Goal: Information Seeking & Learning: Learn about a topic

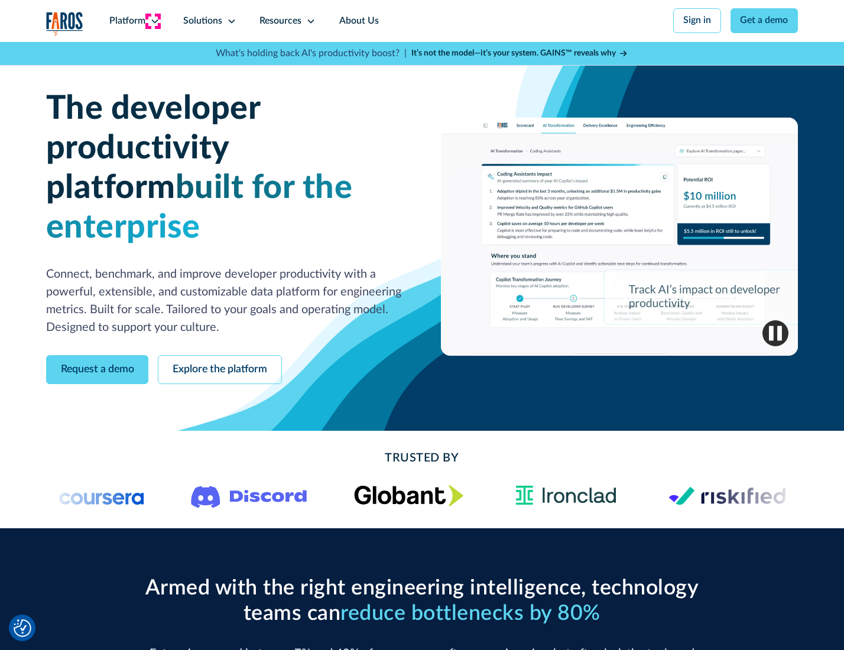
click at [153, 21] on icon at bounding box center [154, 21] width 9 height 9
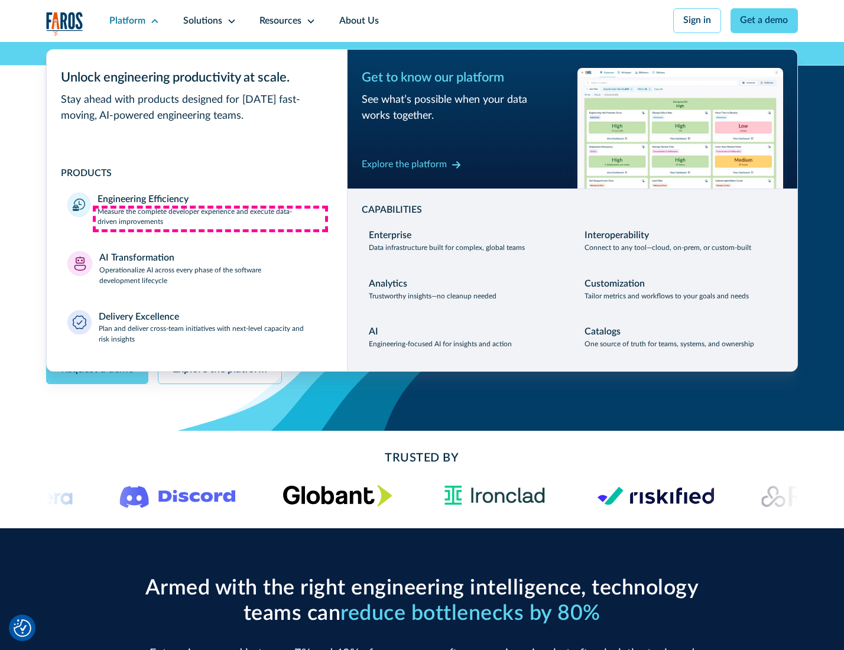
click at [210, 219] on p "Measure the complete developer experience and execute data-driven improvements" at bounding box center [211, 217] width 228 height 21
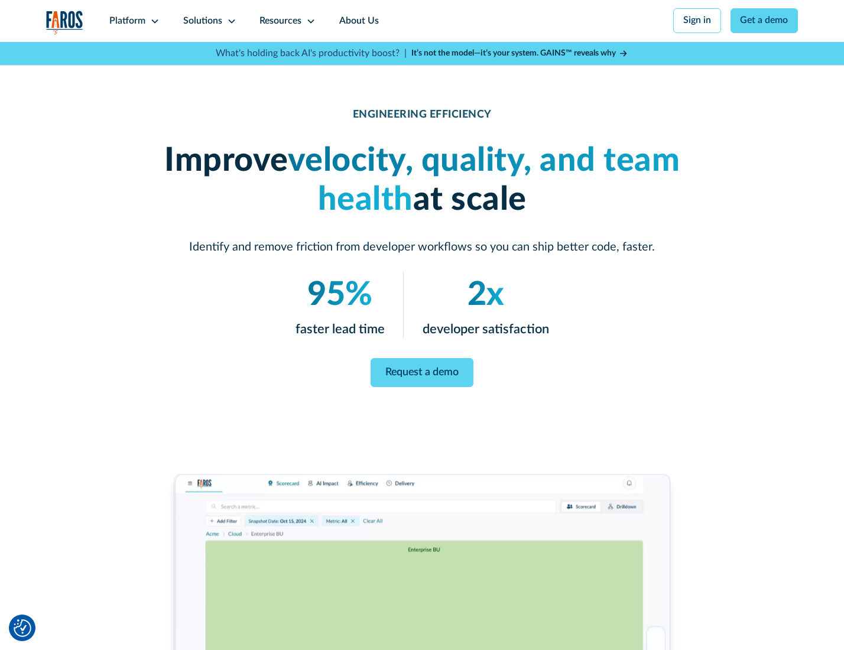
scroll to position [50, 0]
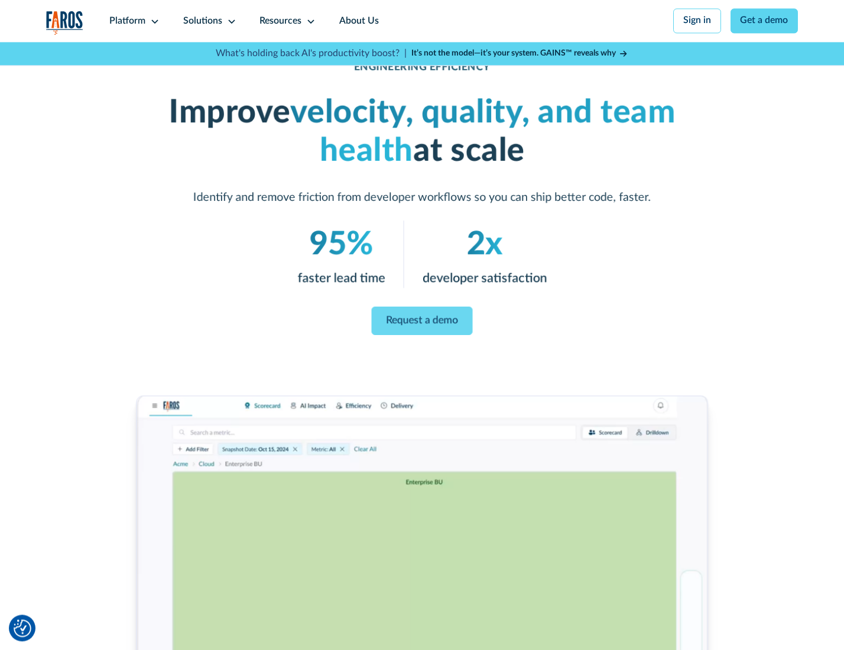
click at [421, 322] on link "Request a demo" at bounding box center [422, 321] width 101 height 28
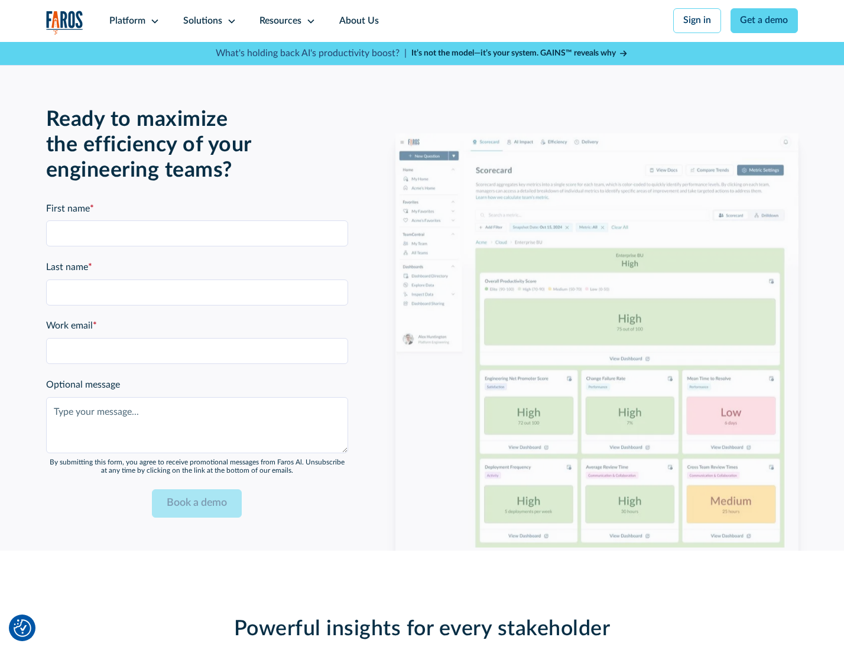
scroll to position [2571, 0]
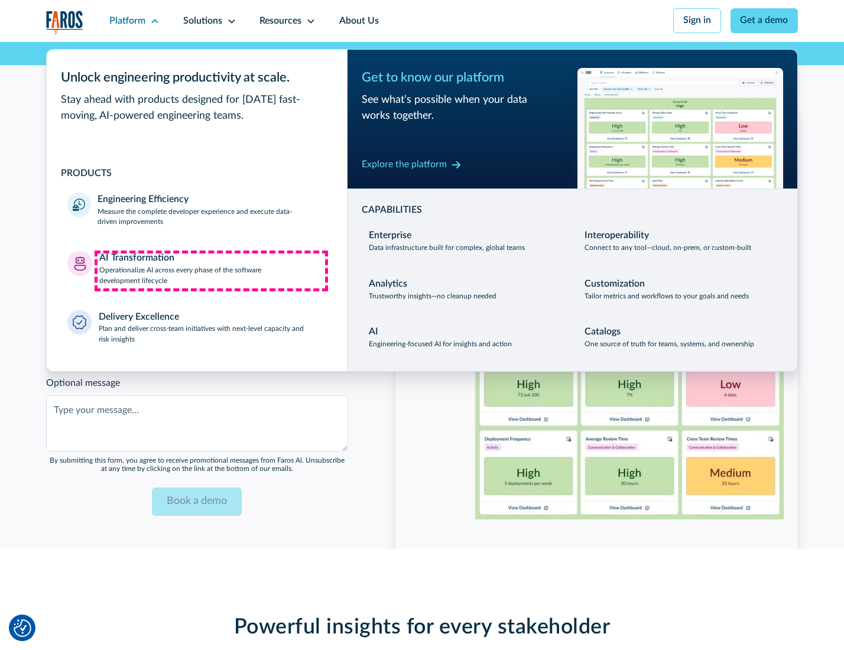
click at [211, 271] on p "Operationalize AI across every phase of the software development lifecycle" at bounding box center [212, 275] width 227 height 21
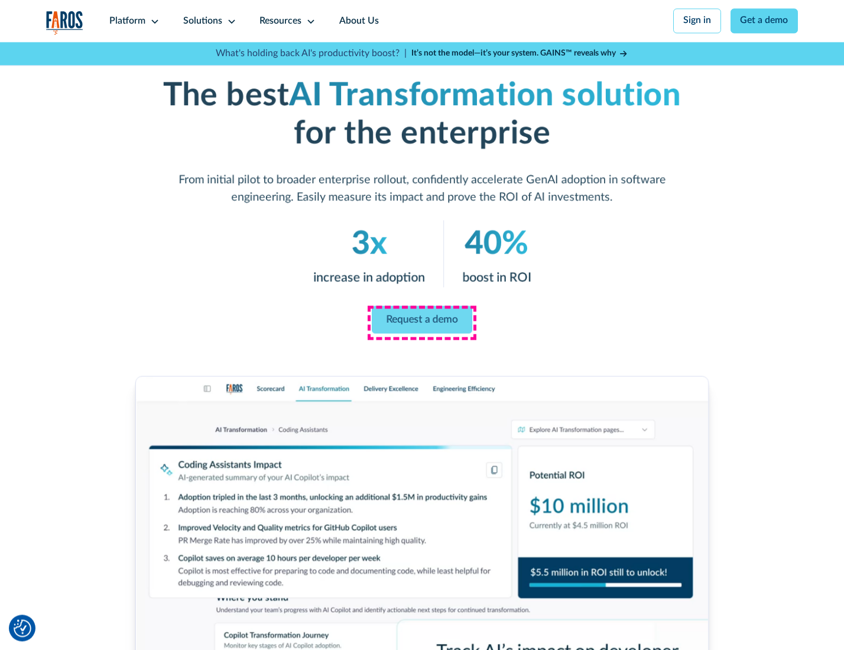
click at [421, 321] on link "Request a demo" at bounding box center [422, 319] width 100 height 28
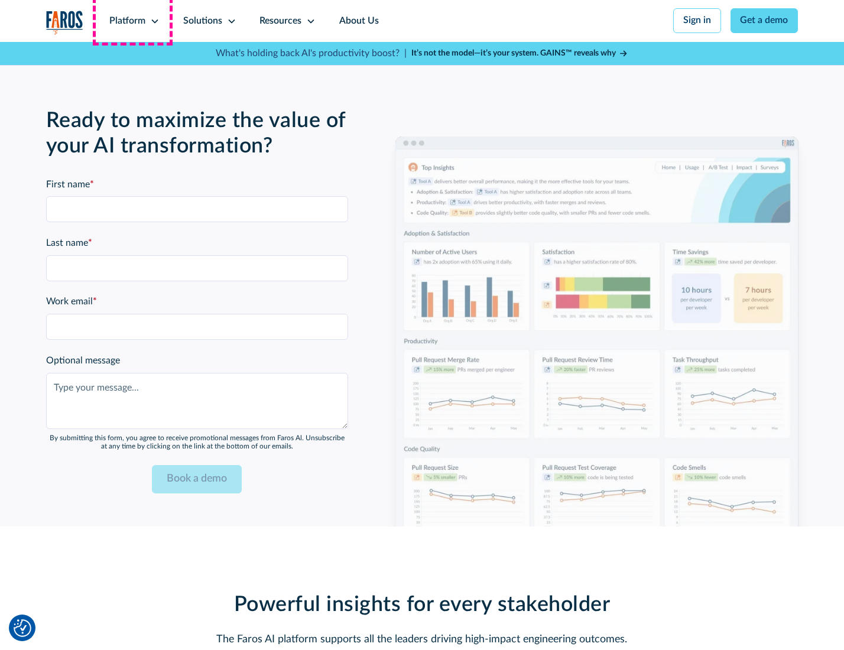
click at [132, 21] on div "Platform" at bounding box center [127, 21] width 36 height 14
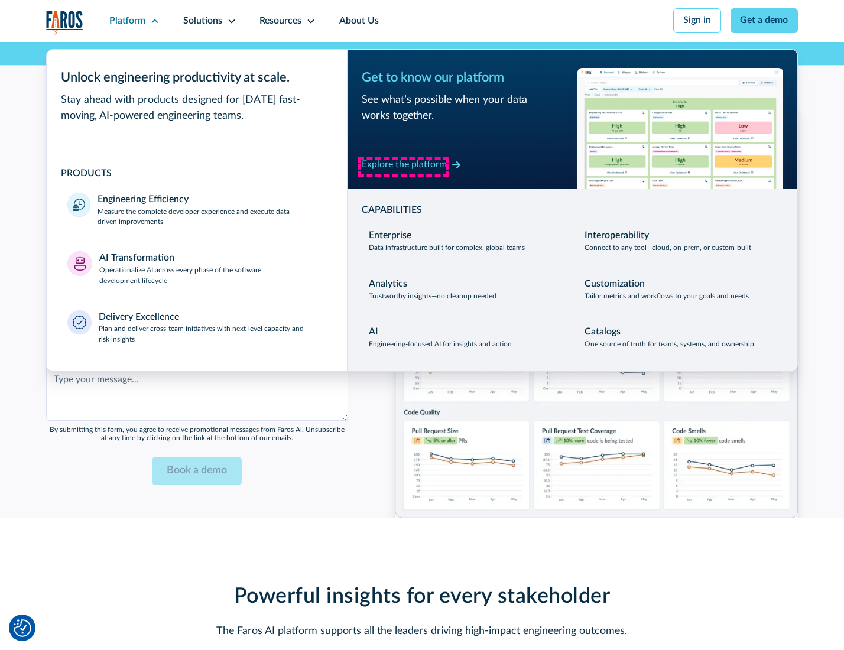
click at [403, 166] on div "Explore the platform" at bounding box center [404, 165] width 85 height 14
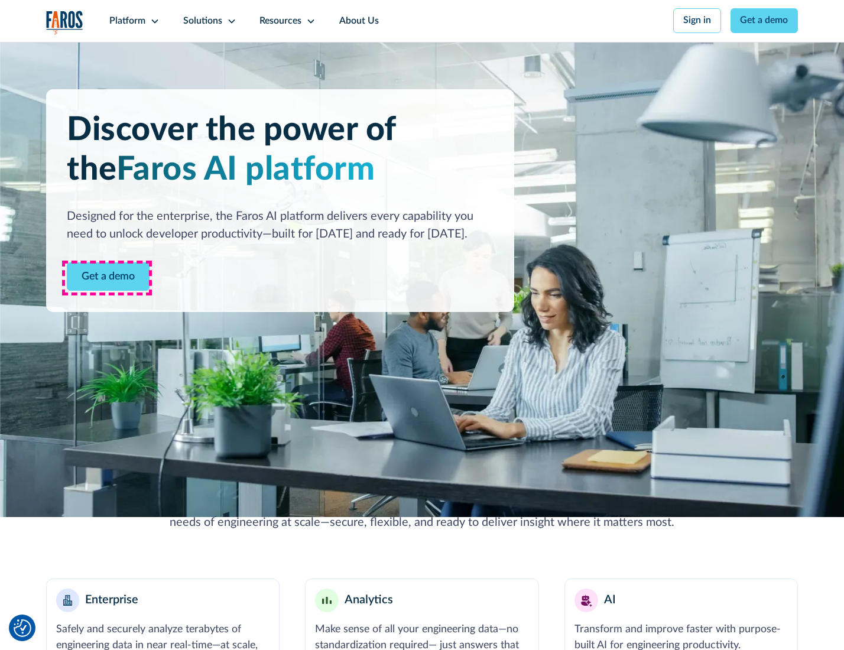
click at [107, 278] on link "Get a demo" at bounding box center [108, 276] width 83 height 29
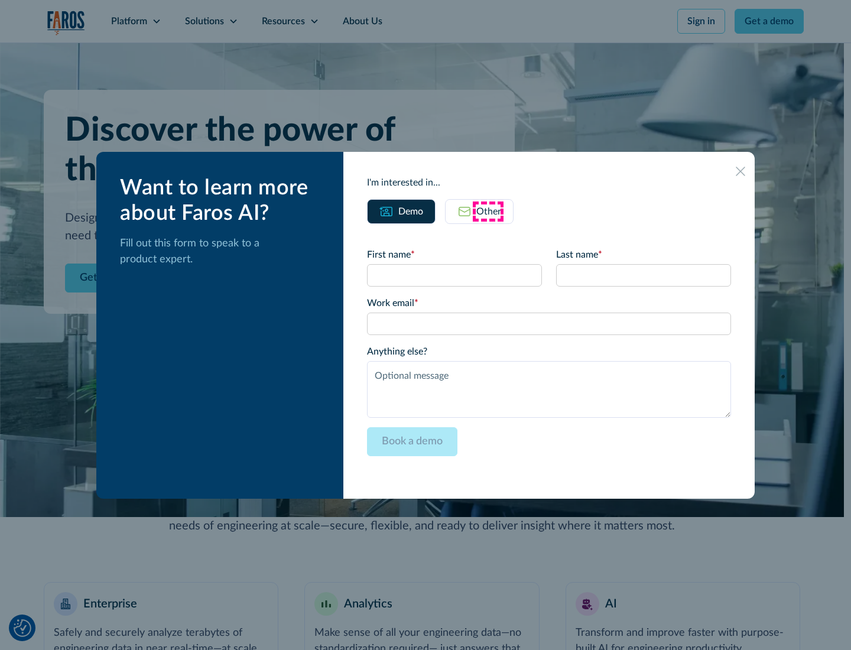
click at [488, 211] on div "Other" at bounding box center [488, 211] width 25 height 14
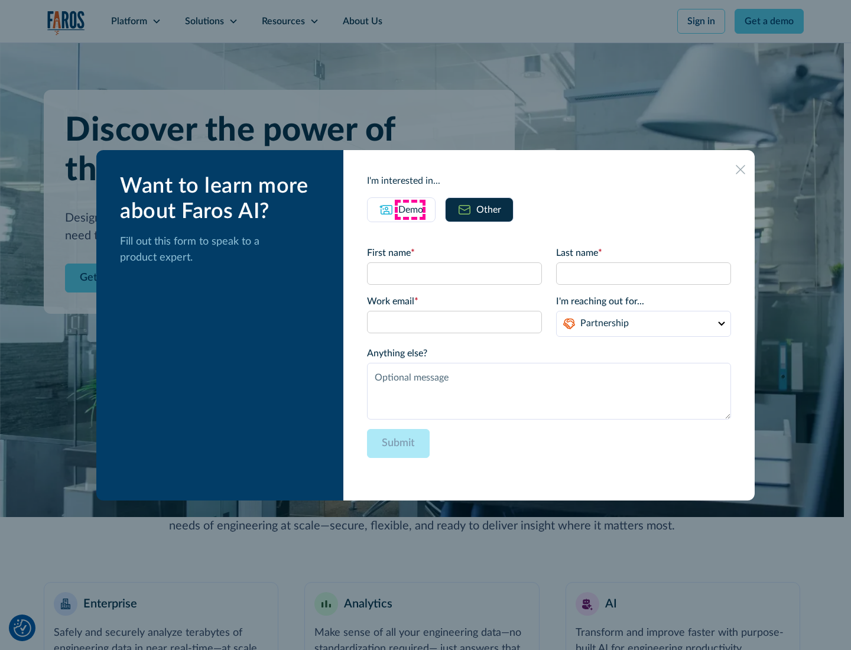
click at [409, 209] on div "Demo" at bounding box center [410, 210] width 25 height 14
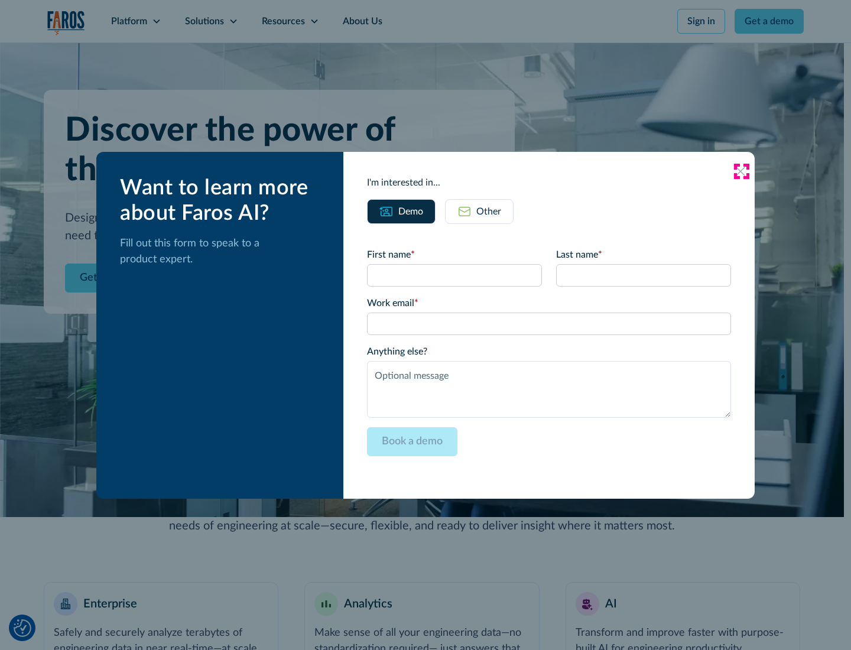
click at [741, 171] on icon at bounding box center [739, 171] width 9 height 9
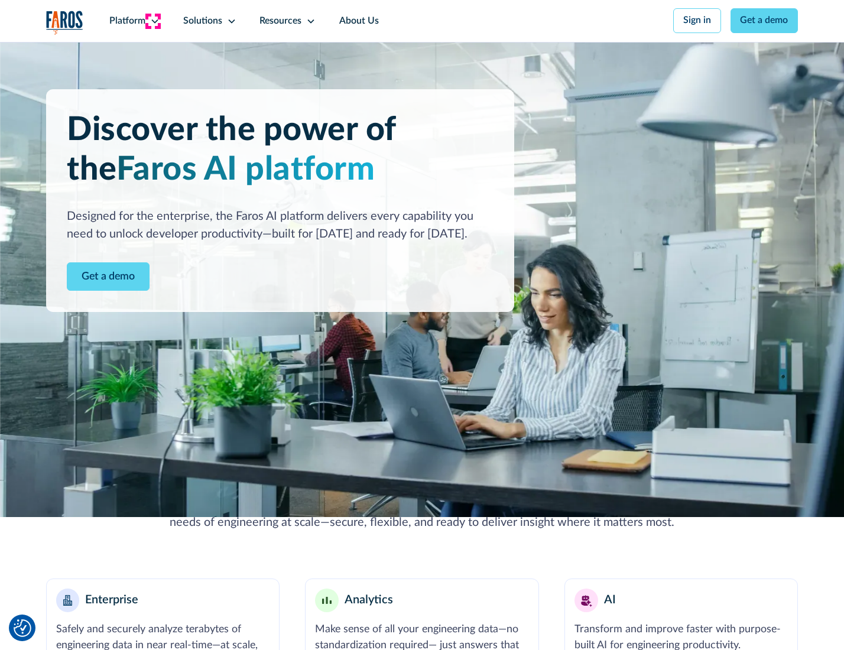
click at [153, 21] on icon at bounding box center [154, 21] width 9 height 9
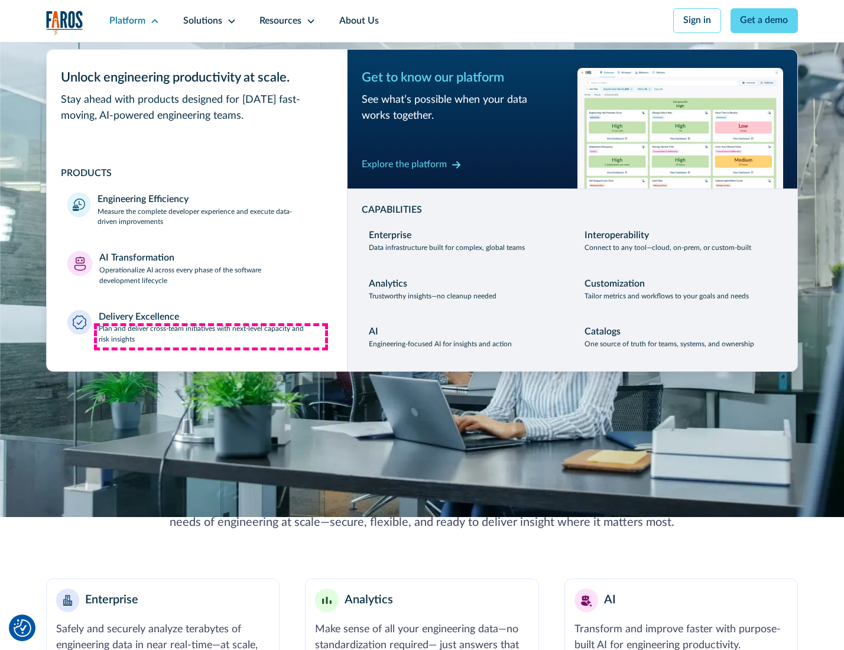
click at [211, 337] on p "Plan and deliver cross-team initiatives with next-level capacity and risk insig…" at bounding box center [212, 334] width 227 height 21
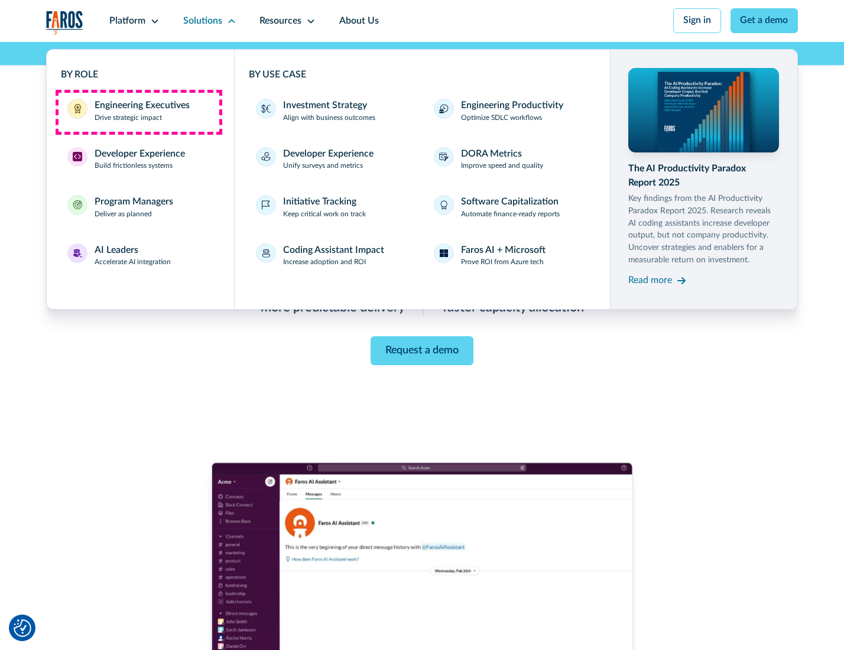
click at [138, 112] on div "Engineering Executives" at bounding box center [142, 106] width 95 height 14
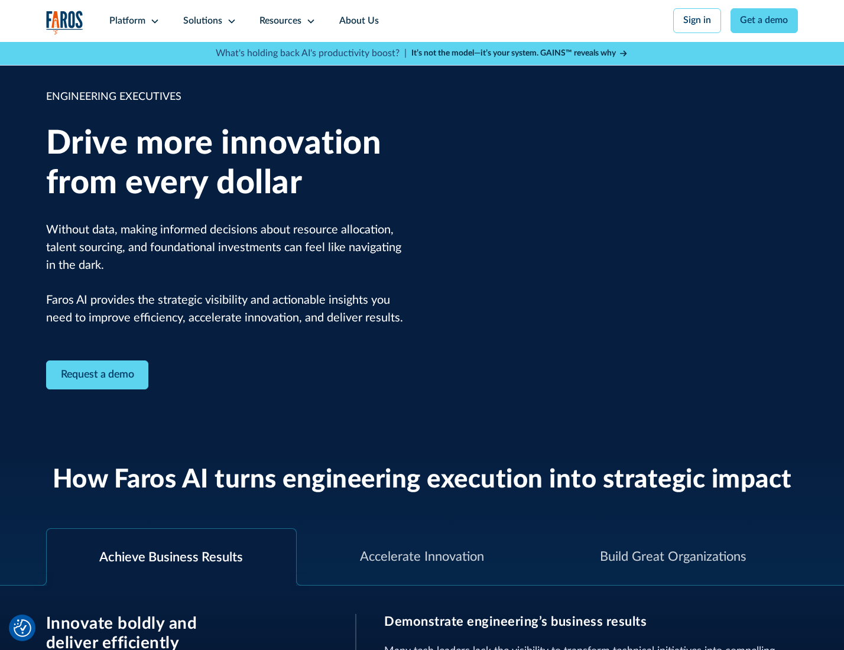
click at [229, 21] on icon at bounding box center [231, 21] width 9 height 9
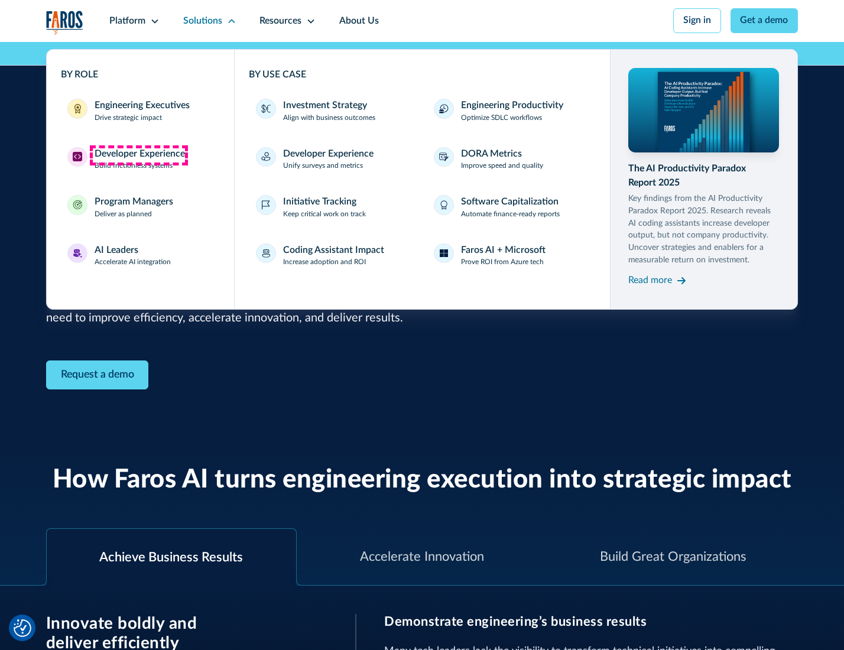
click at [138, 155] on div "Developer Experience" at bounding box center [140, 154] width 90 height 14
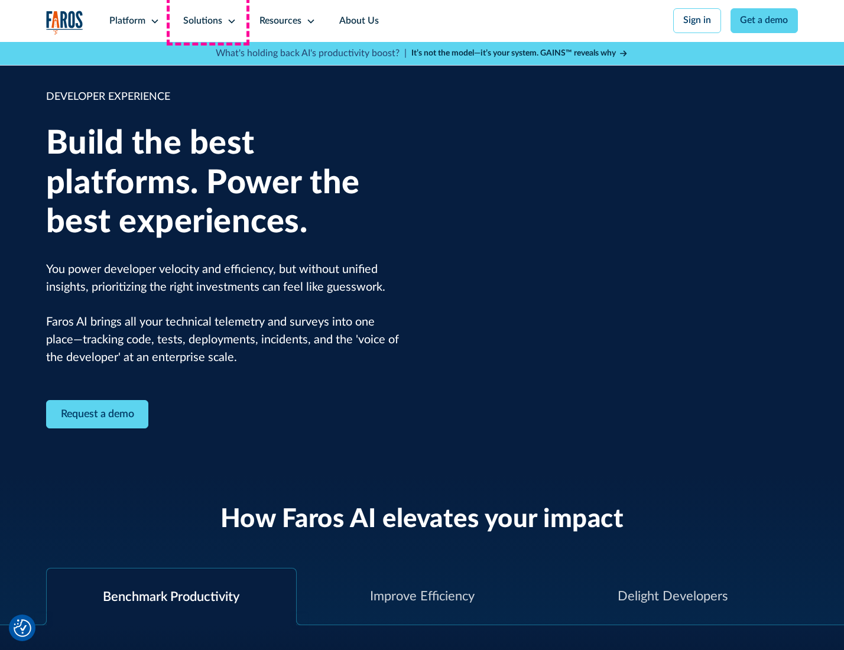
click at [208, 21] on div "Solutions" at bounding box center [202, 21] width 39 height 14
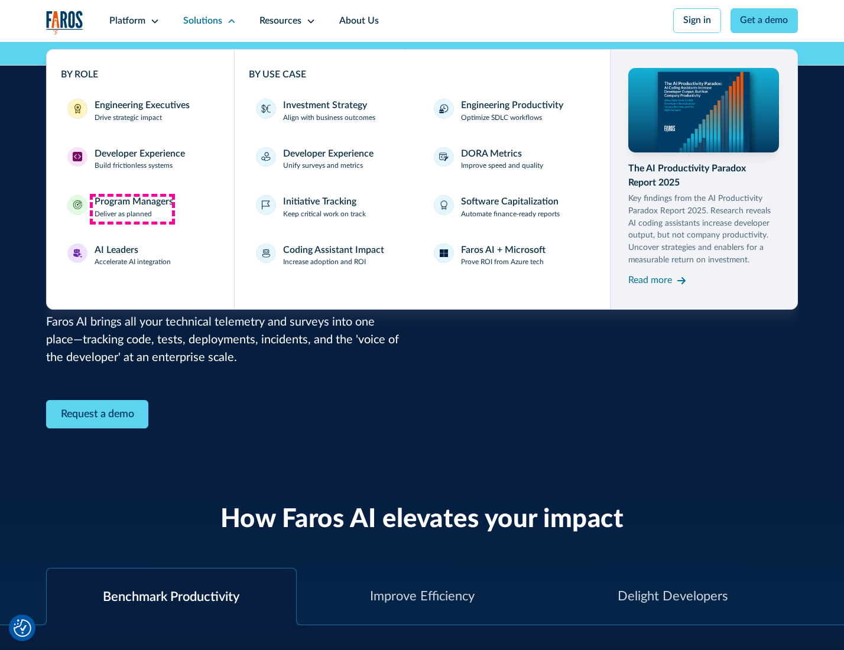
click at [132, 209] on div "Program Managers" at bounding box center [134, 202] width 79 height 14
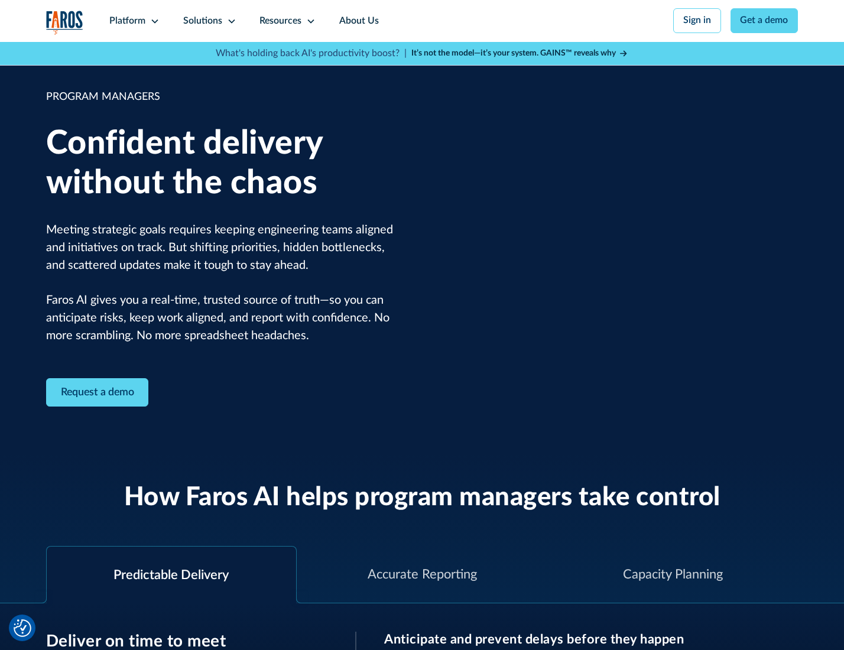
click at [229, 21] on icon at bounding box center [231, 21] width 9 height 9
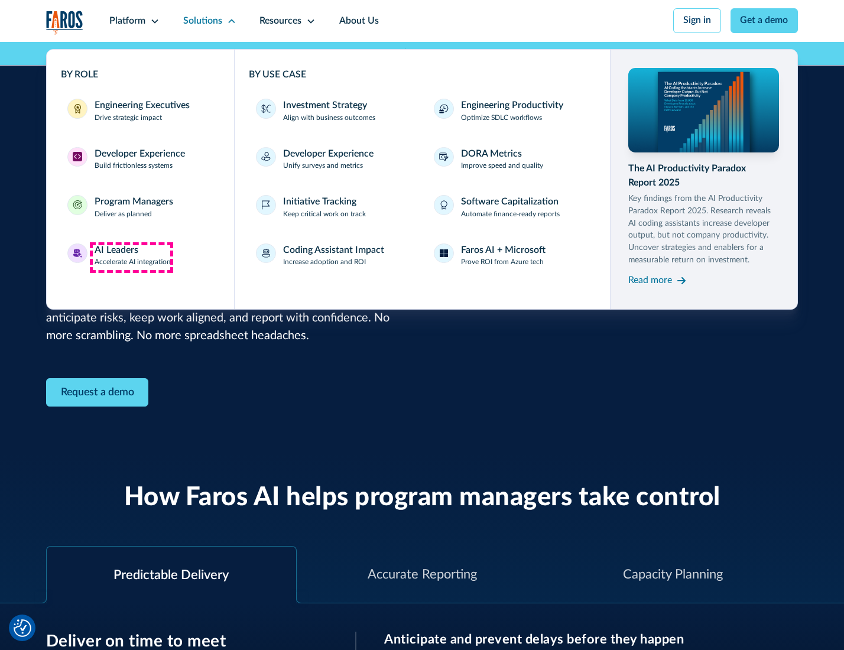
click at [131, 257] on div "AI Leaders" at bounding box center [117, 250] width 44 height 14
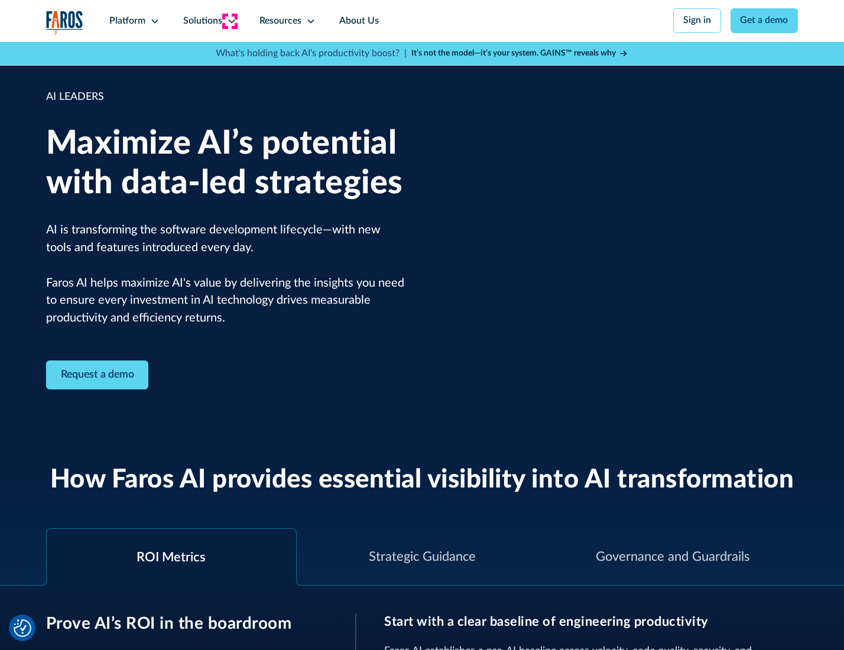
click at [229, 21] on icon at bounding box center [231, 21] width 9 height 9
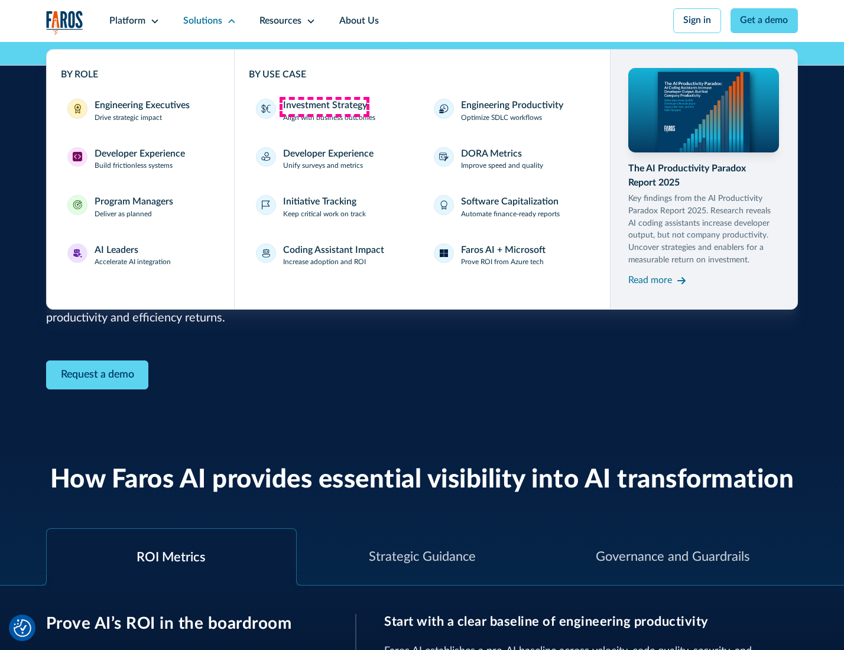
click at [324, 106] on div "Investment Strategy" at bounding box center [325, 106] width 84 height 14
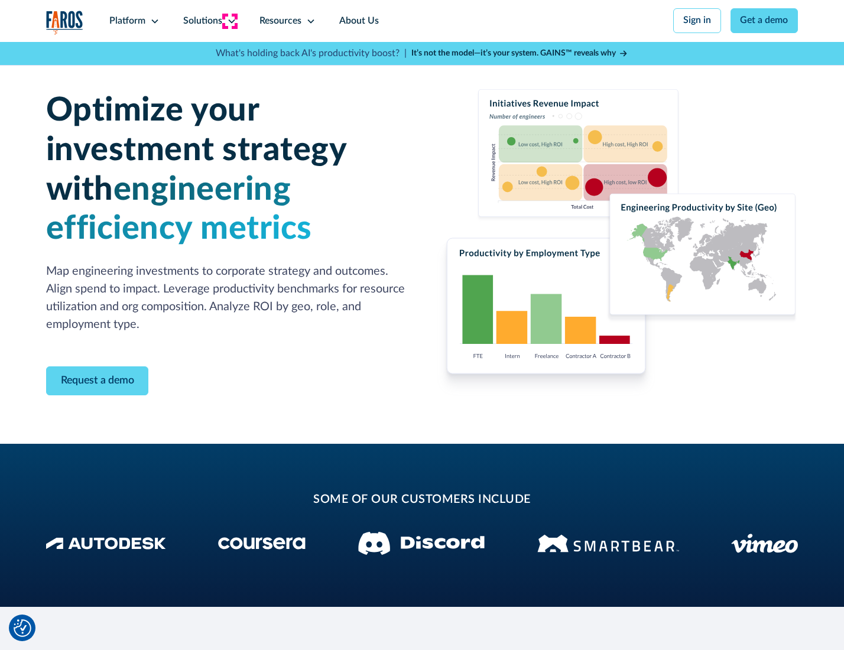
click at [229, 21] on icon at bounding box center [231, 21] width 9 height 9
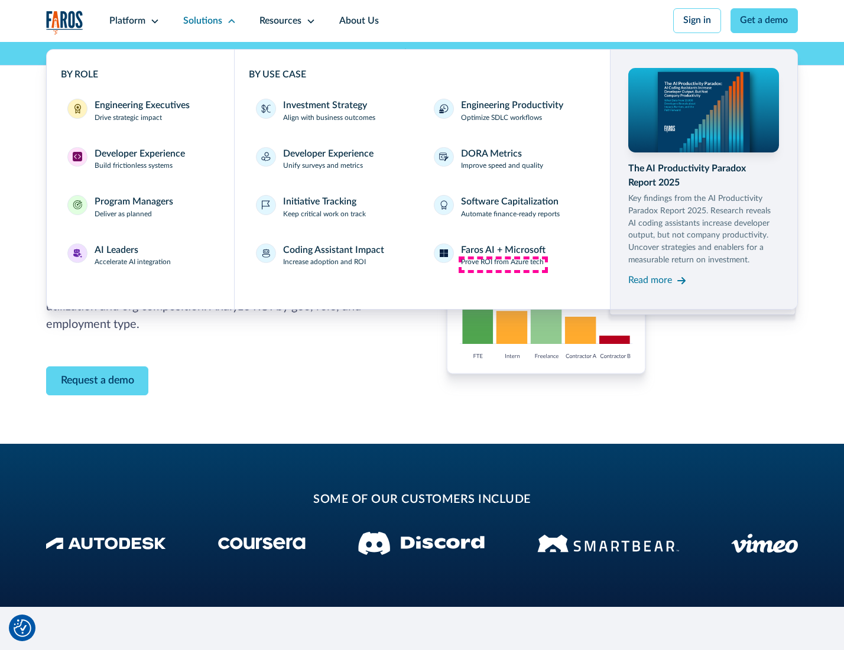
click at [503, 264] on p "Prove ROI from Azure tech" at bounding box center [502, 262] width 83 height 11
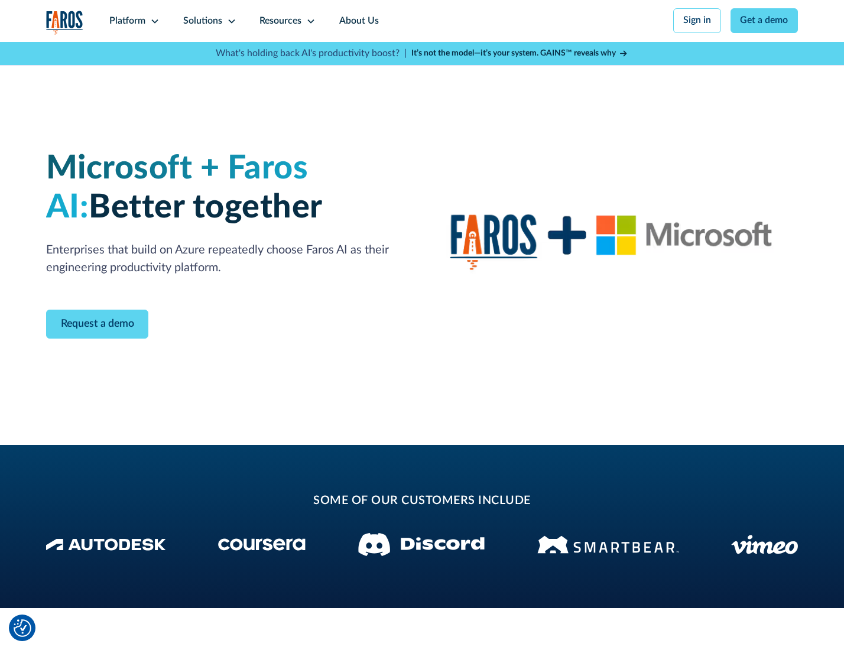
click at [229, 21] on icon at bounding box center [231, 21] width 9 height 9
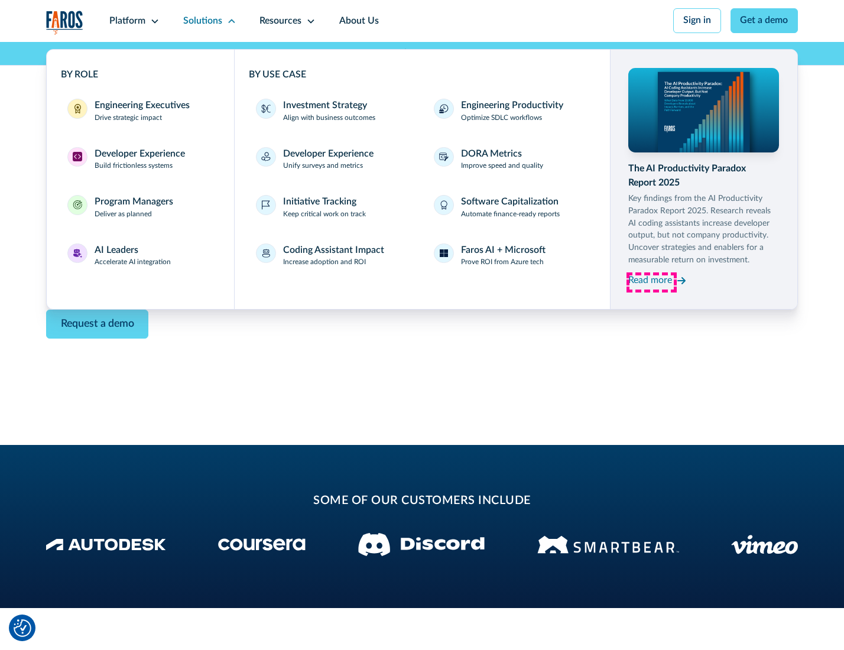
click at [651, 282] on div "Read more" at bounding box center [650, 281] width 44 height 14
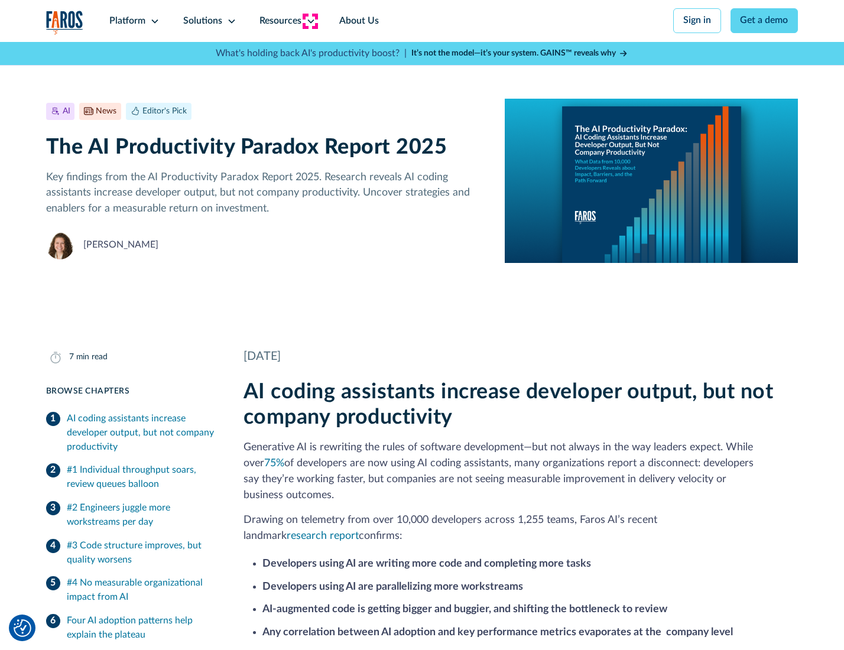
click at [310, 21] on icon at bounding box center [310, 21] width 9 height 9
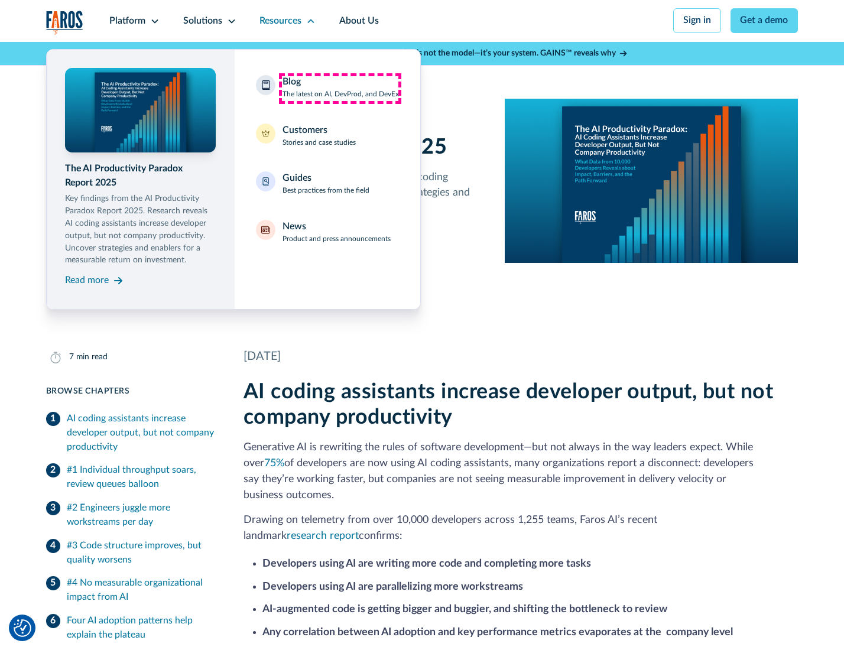
click at [340, 88] on div "Blog The latest on AI, DevProd, and DevEx" at bounding box center [340, 87] width 116 height 25
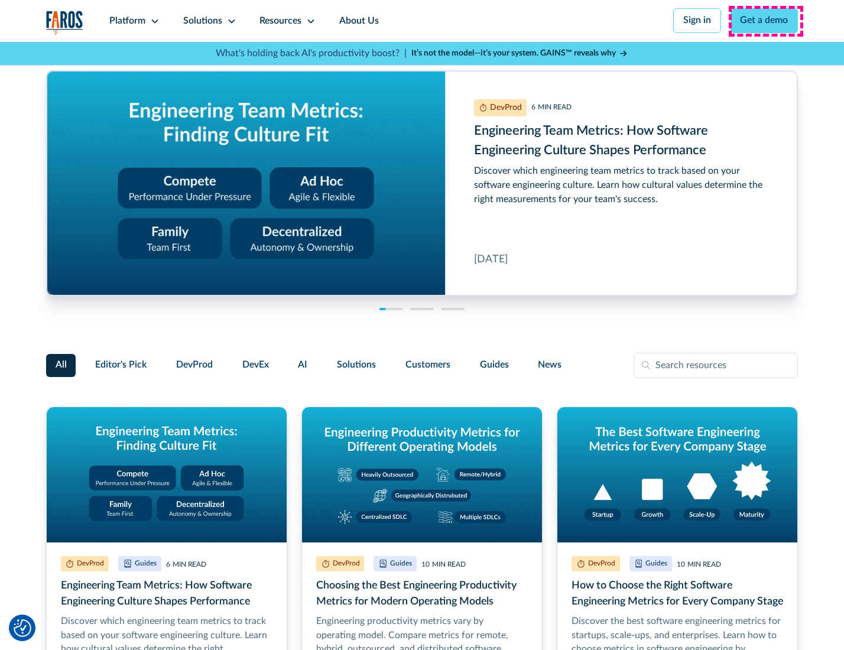
click at [765, 21] on link "Get a demo" at bounding box center [764, 20] width 68 height 25
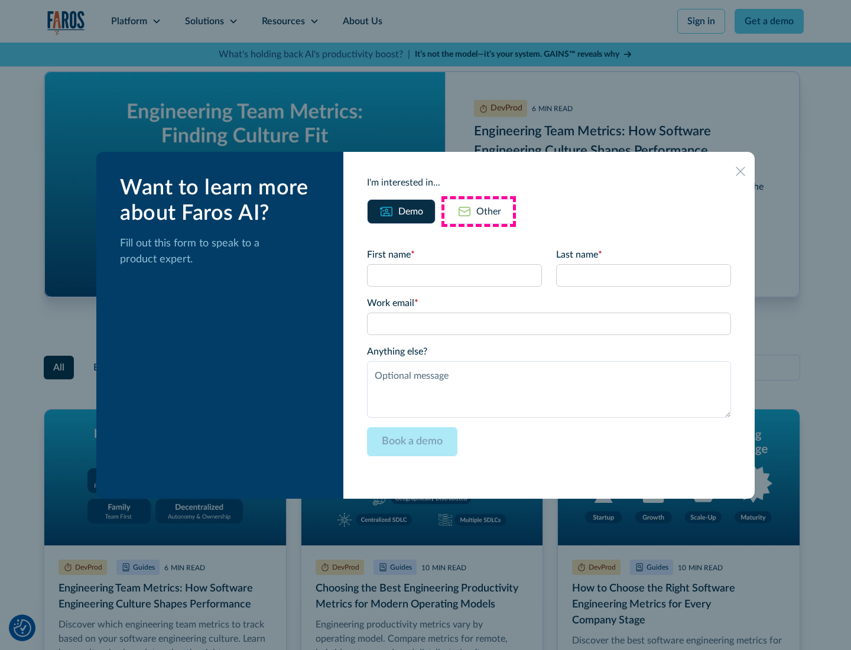
click at [478, 211] on div "Other" at bounding box center [488, 211] width 25 height 14
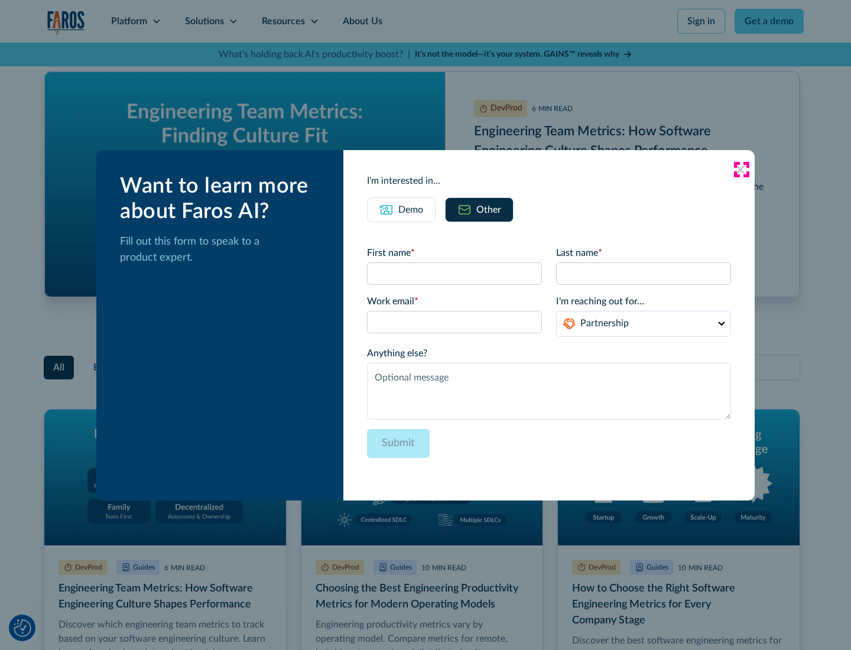
click at [741, 169] on icon at bounding box center [739, 169] width 9 height 9
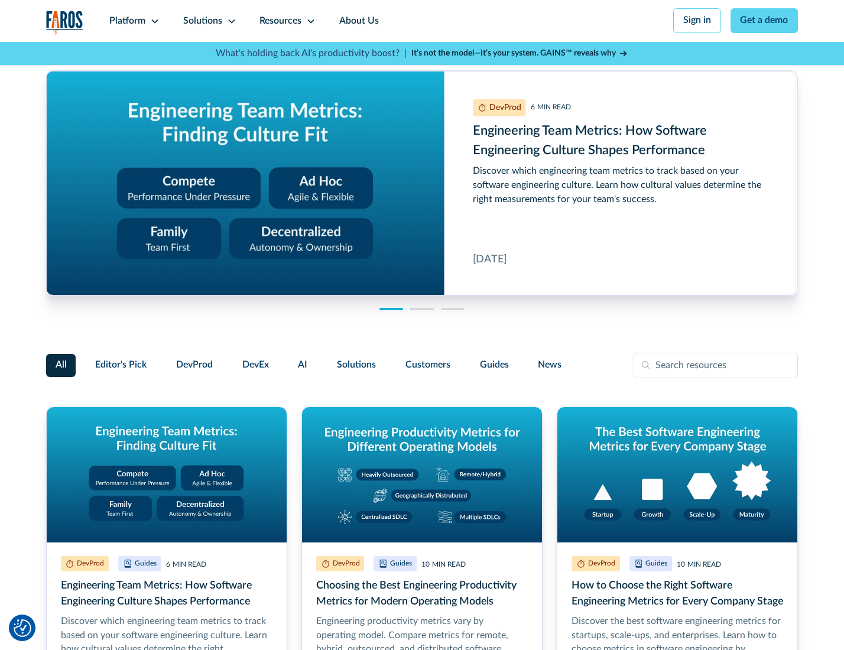
click at [357, 21] on link "About Us" at bounding box center [358, 21] width 63 height 42
